Goal: Task Accomplishment & Management: Manage account settings

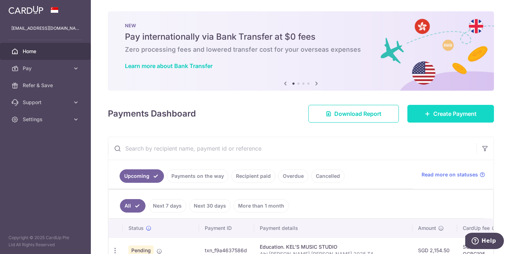
click at [425, 114] on icon at bounding box center [428, 114] width 6 height 6
